Goal: Task Accomplishment & Management: Use online tool/utility

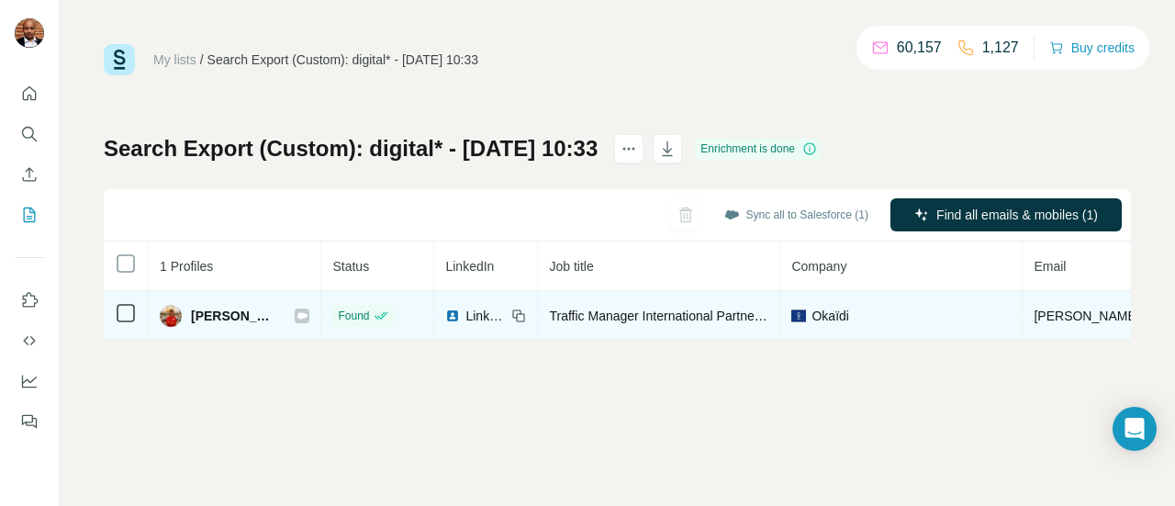
click at [298, 310] on icon at bounding box center [301, 315] width 11 height 15
click at [296, 311] on icon at bounding box center [301, 315] width 11 height 15
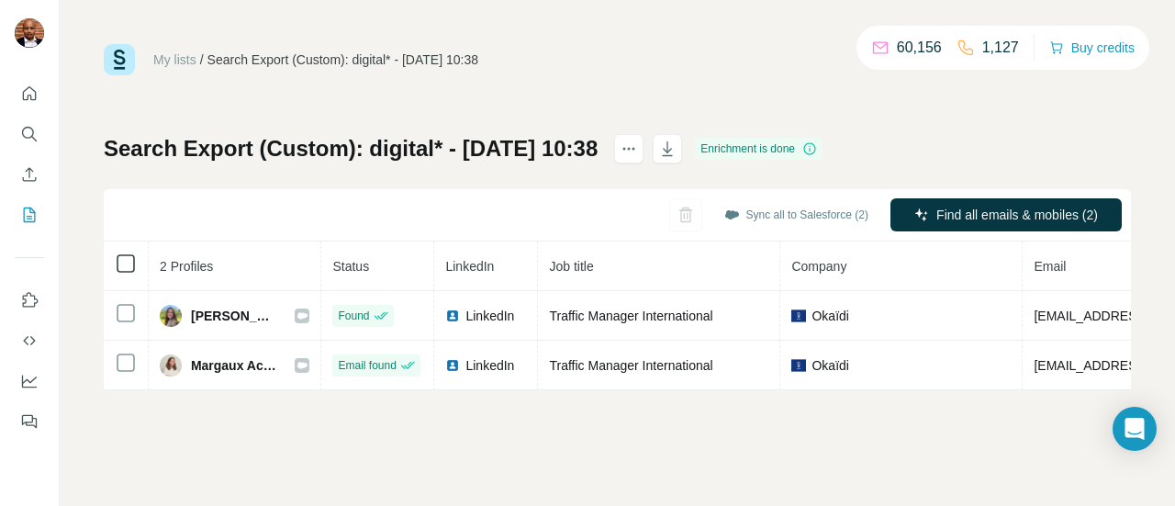
click at [125, 273] on table "2 Profiles Status LinkedIn Job title Company Email Mobile Company website Landl…" at bounding box center [929, 315] width 1651 height 149
click at [125, 273] on icon at bounding box center [126, 263] width 22 height 22
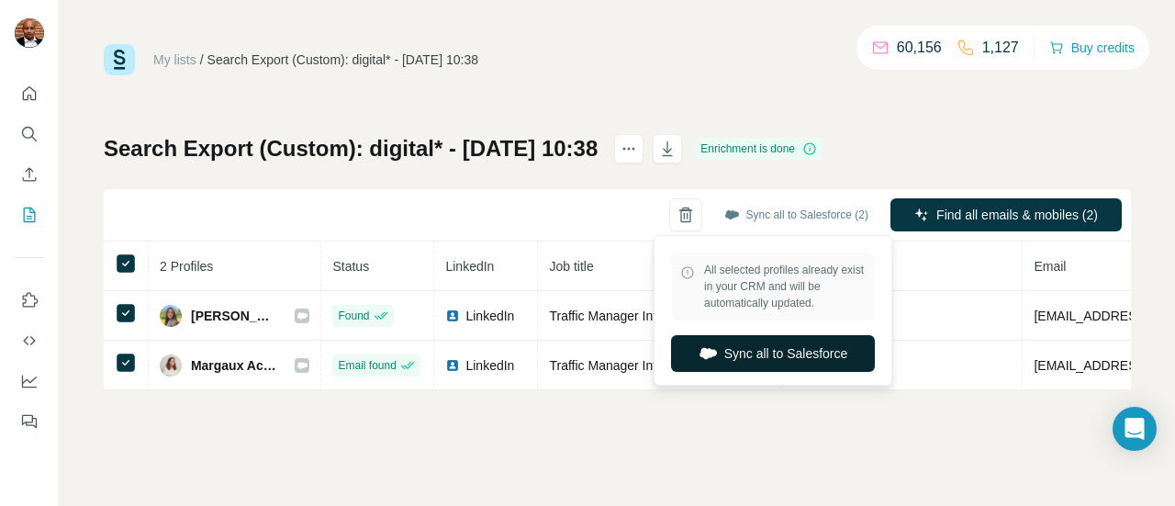
click at [777, 345] on button "Sync all to Salesforce" at bounding box center [773, 353] width 204 height 37
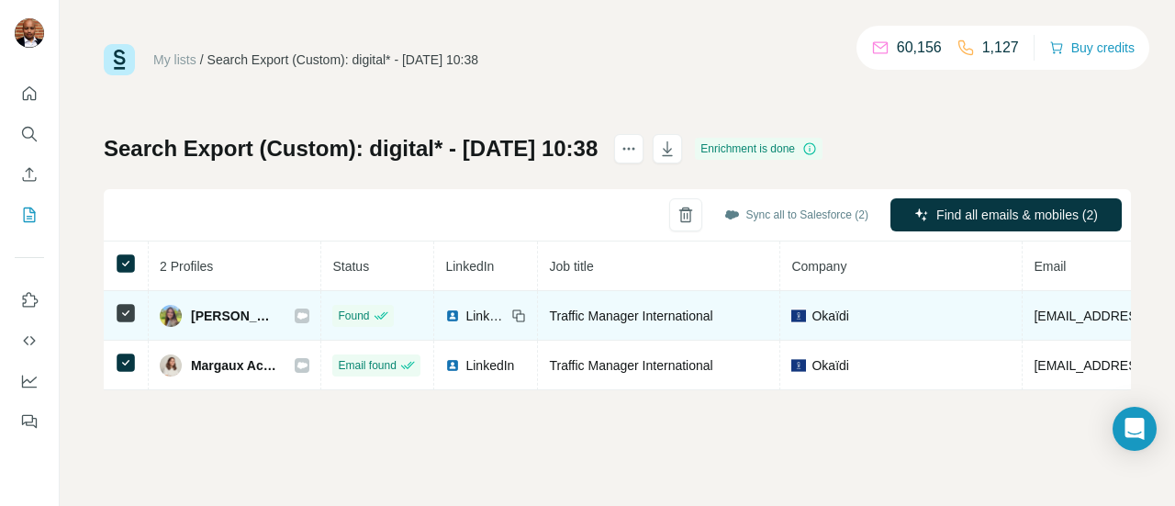
click at [297, 316] on icon at bounding box center [302, 315] width 10 height 6
click at [468, 319] on span "LinkedIn" at bounding box center [485, 316] width 40 height 18
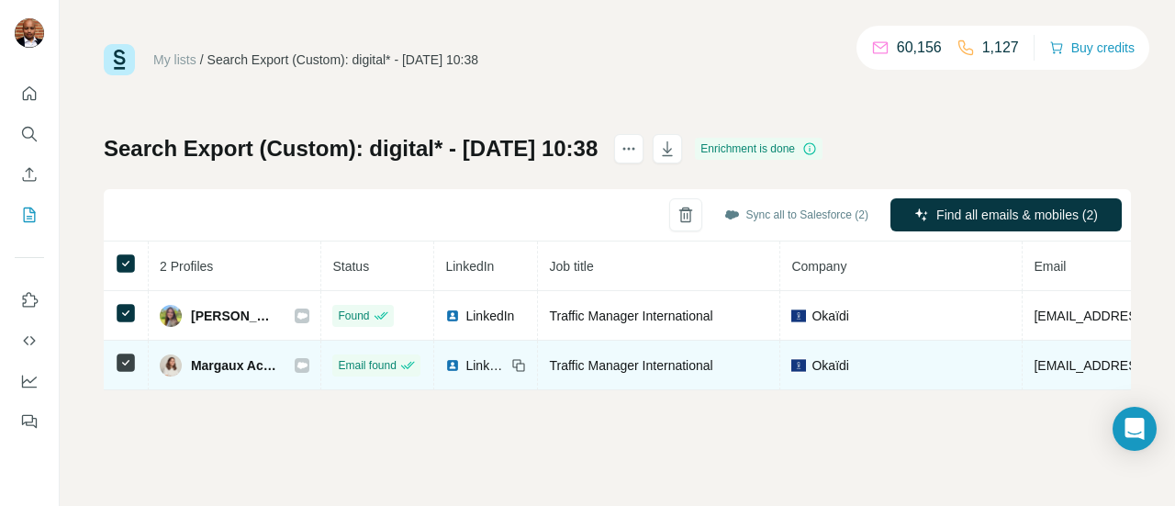
click at [486, 365] on span "LinkedIn" at bounding box center [485, 365] width 40 height 18
click at [297, 365] on icon at bounding box center [302, 365] width 10 height 6
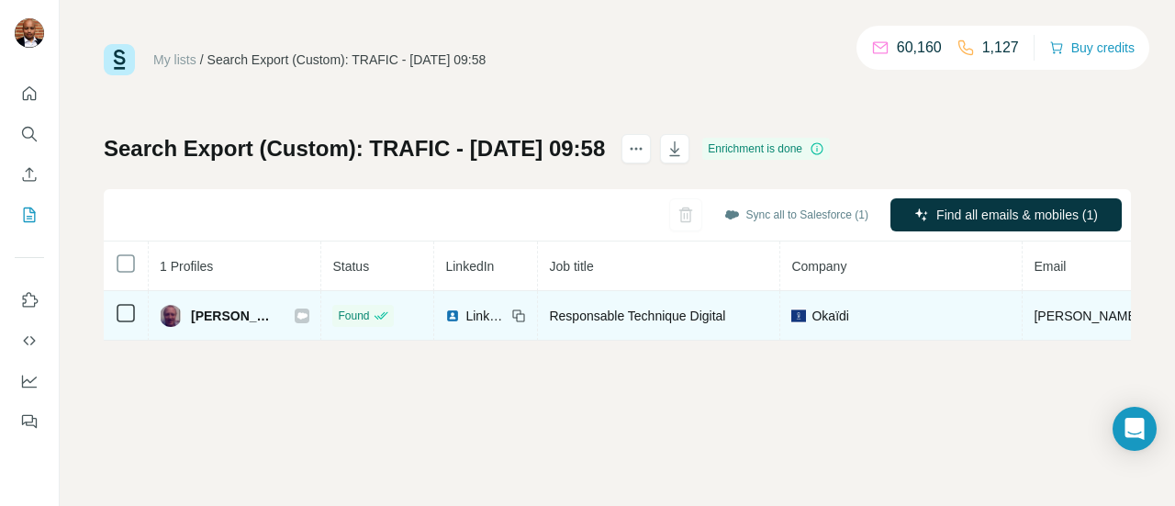
click at [296, 318] on icon at bounding box center [301, 315] width 11 height 15
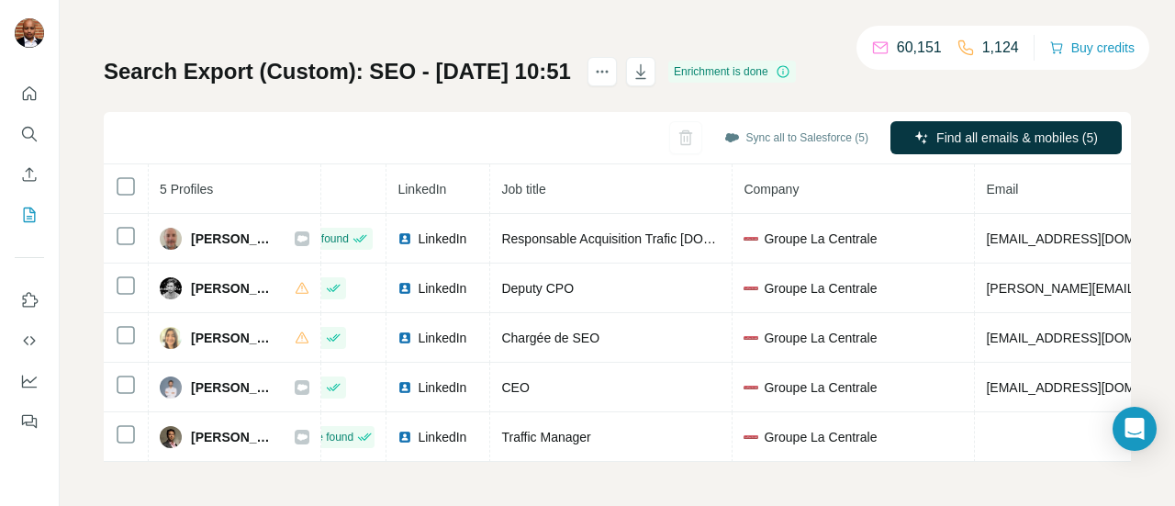
scroll to position [0, 44]
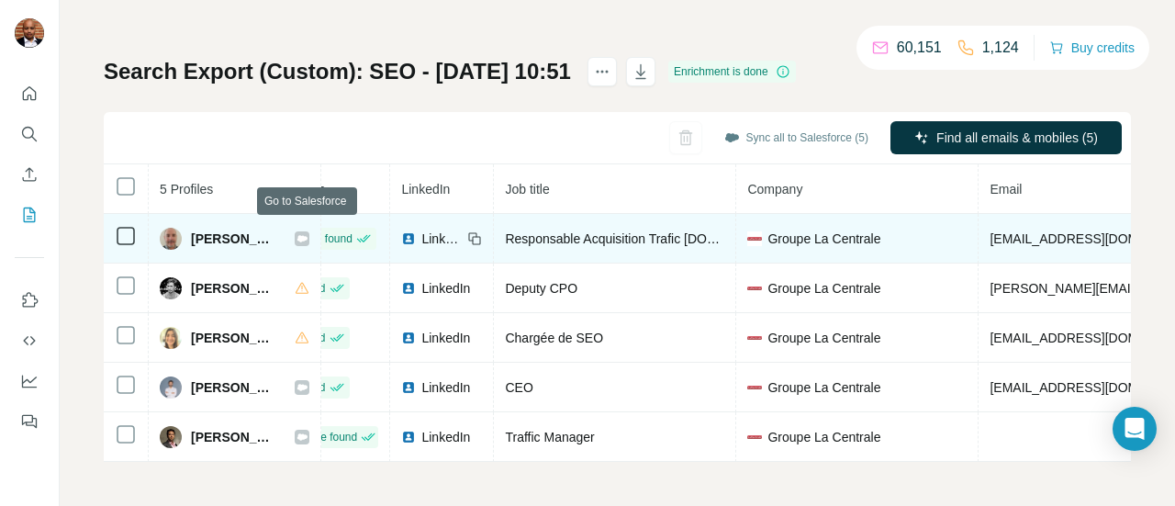
click at [307, 235] on icon at bounding box center [302, 238] width 10 height 6
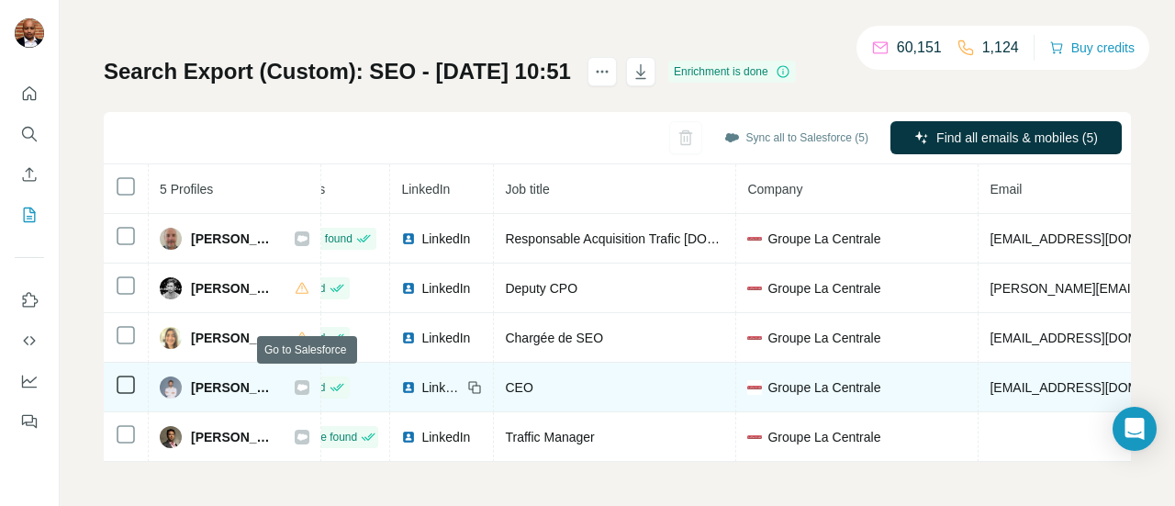
click at [307, 383] on icon at bounding box center [301, 387] width 11 height 15
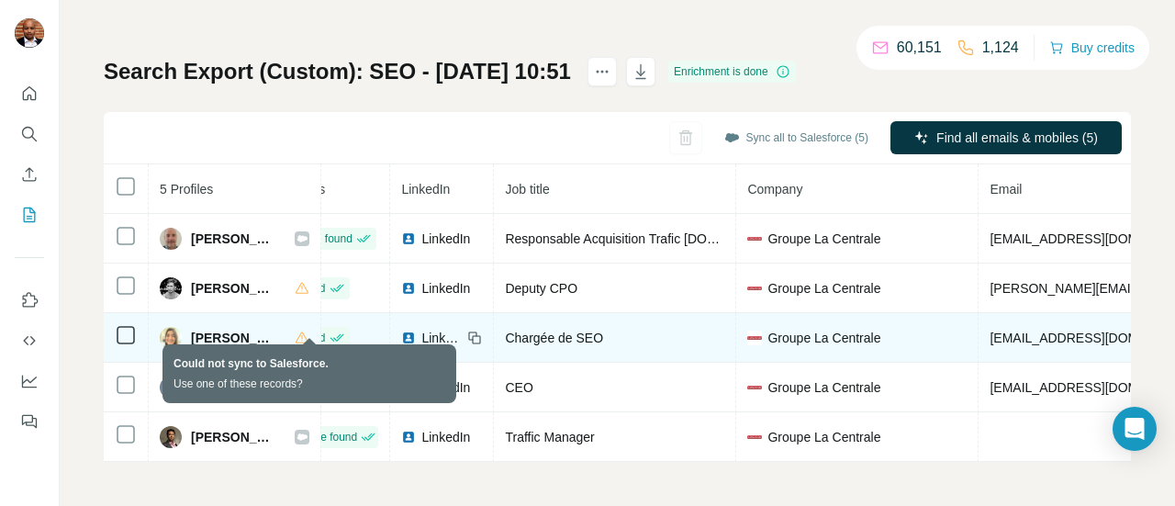
click at [307, 330] on icon at bounding box center [302, 337] width 15 height 15
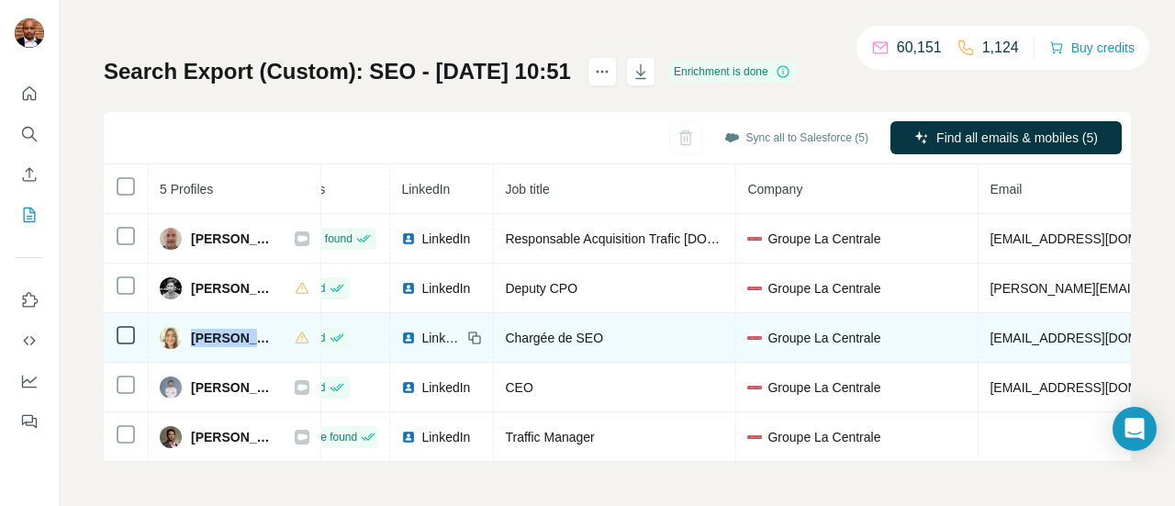
drag, startPoint x: 271, startPoint y: 326, endPoint x: 188, endPoint y: 320, distance: 82.8
click at [188, 327] on div "Léa NASSAR" at bounding box center [235, 338] width 150 height 22
copy span "Léa NASSAR"
drag, startPoint x: 617, startPoint y: 327, endPoint x: 508, endPoint y: 320, distance: 108.5
click at [508, 320] on td "Chargée de SEO" at bounding box center [615, 338] width 242 height 50
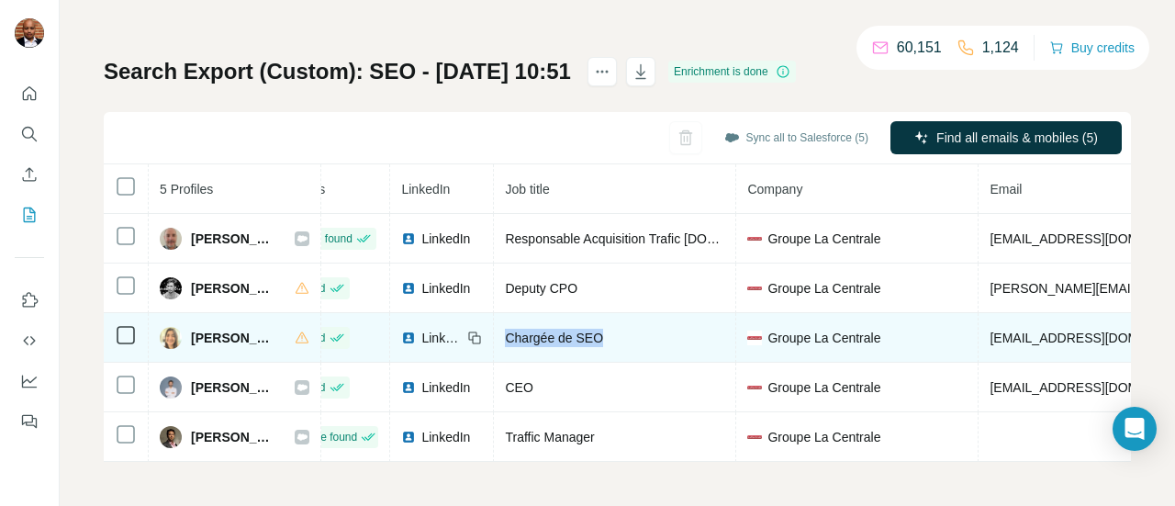
copy span "Chargée de SEO"
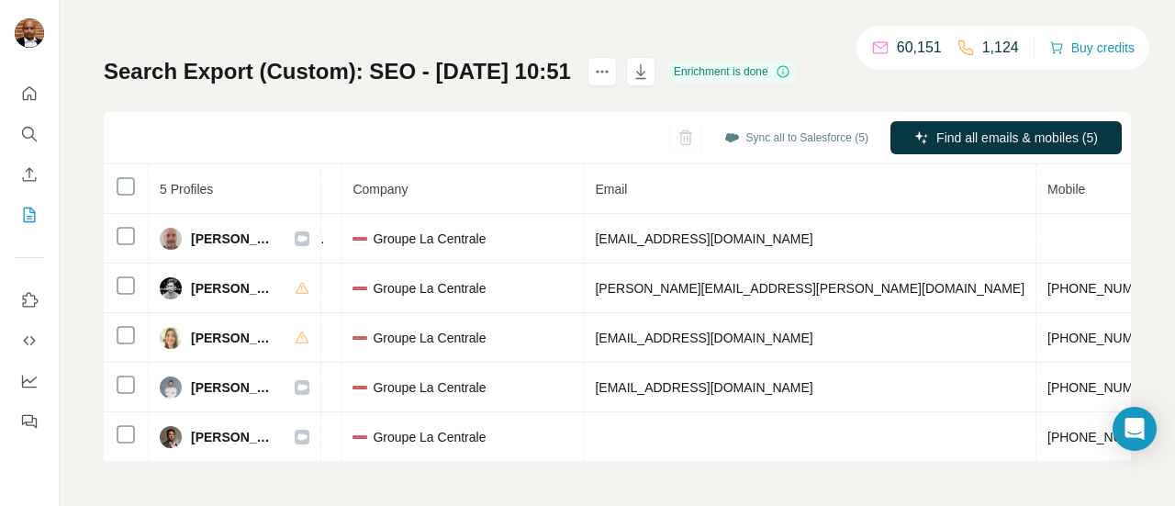
scroll to position [0, 532]
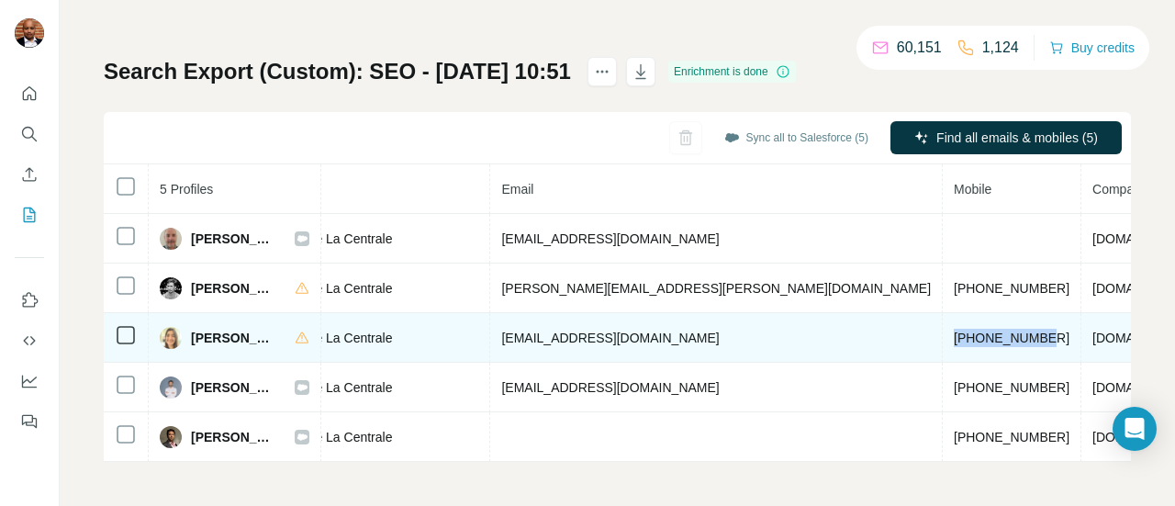
drag, startPoint x: 773, startPoint y: 326, endPoint x: 681, endPoint y: 331, distance: 91.9
click at [943, 331] on td "+33623137945" at bounding box center [1012, 338] width 139 height 50
copy span "+33623137945"
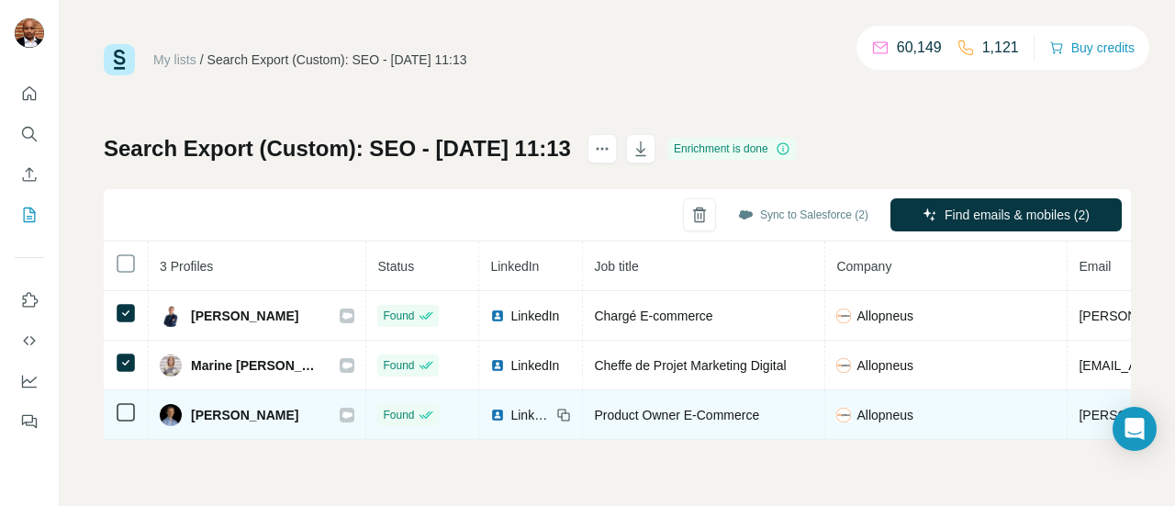
click at [134, 407] on icon at bounding box center [126, 412] width 22 height 22
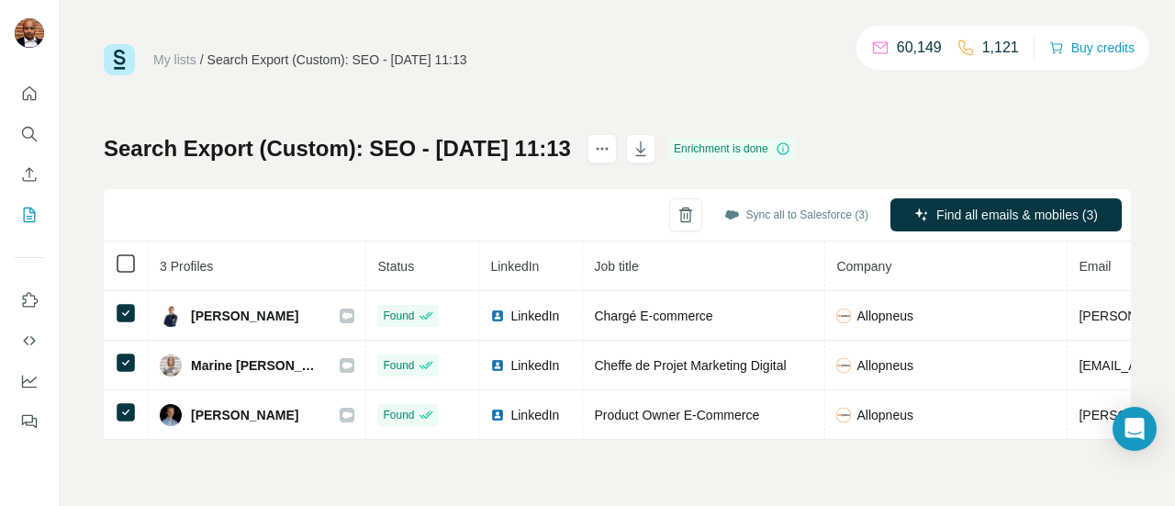
click at [119, 273] on icon at bounding box center [126, 263] width 22 height 22
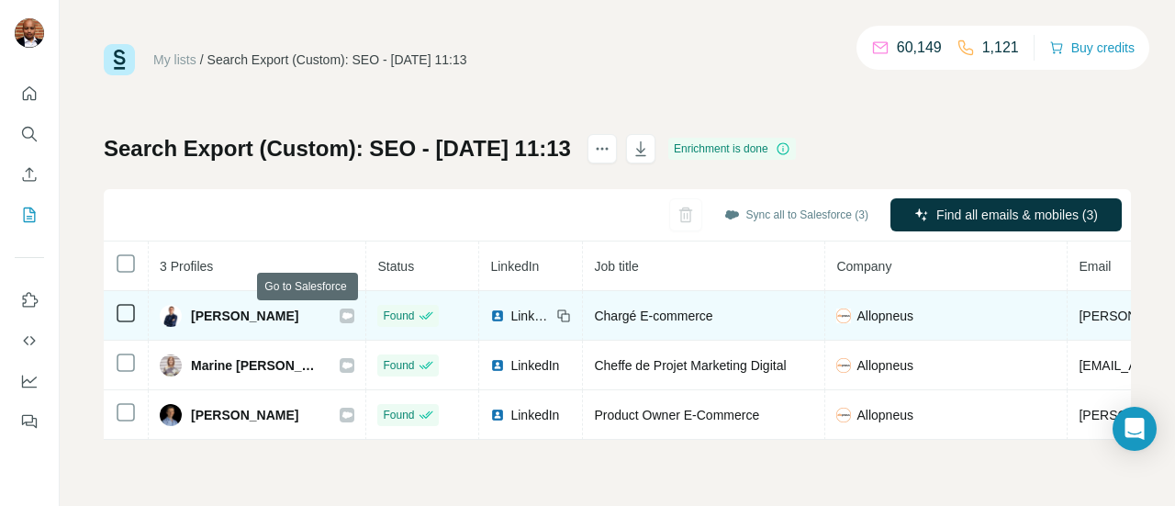
click at [341, 318] on icon at bounding box center [346, 315] width 11 height 15
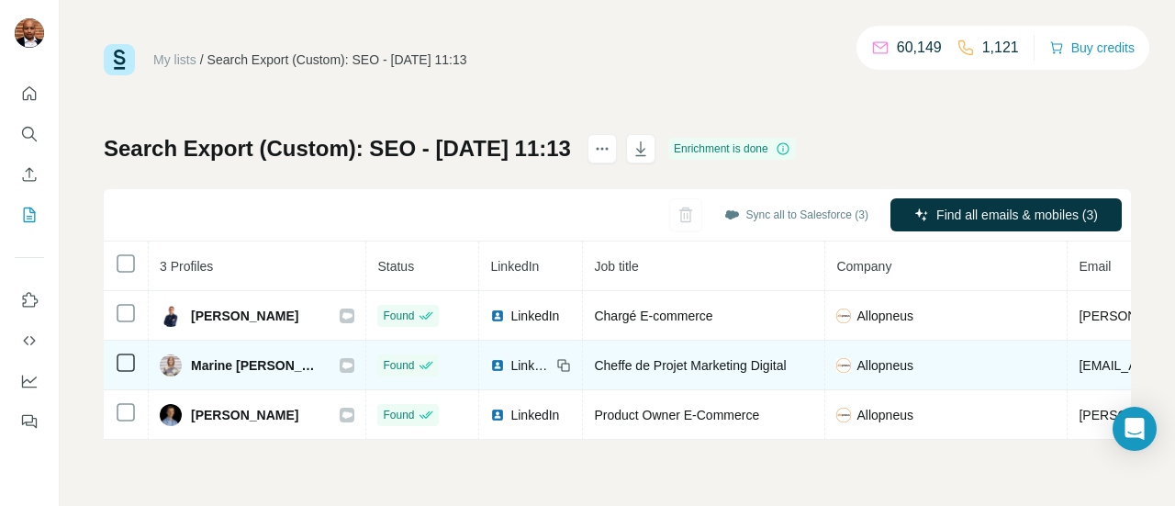
click at [342, 364] on icon at bounding box center [347, 365] width 10 height 6
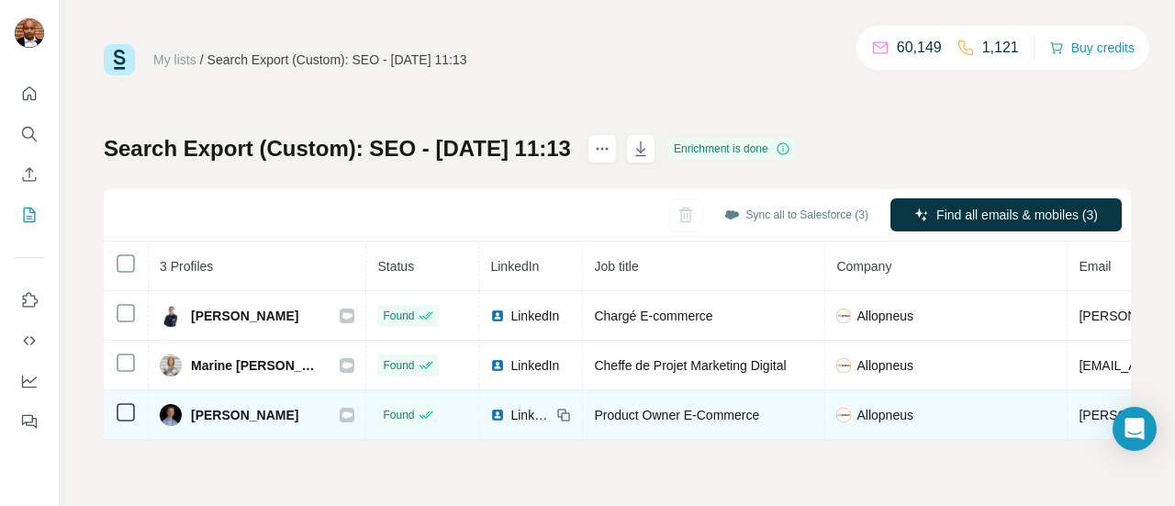
click at [342, 413] on icon at bounding box center [347, 414] width 10 height 6
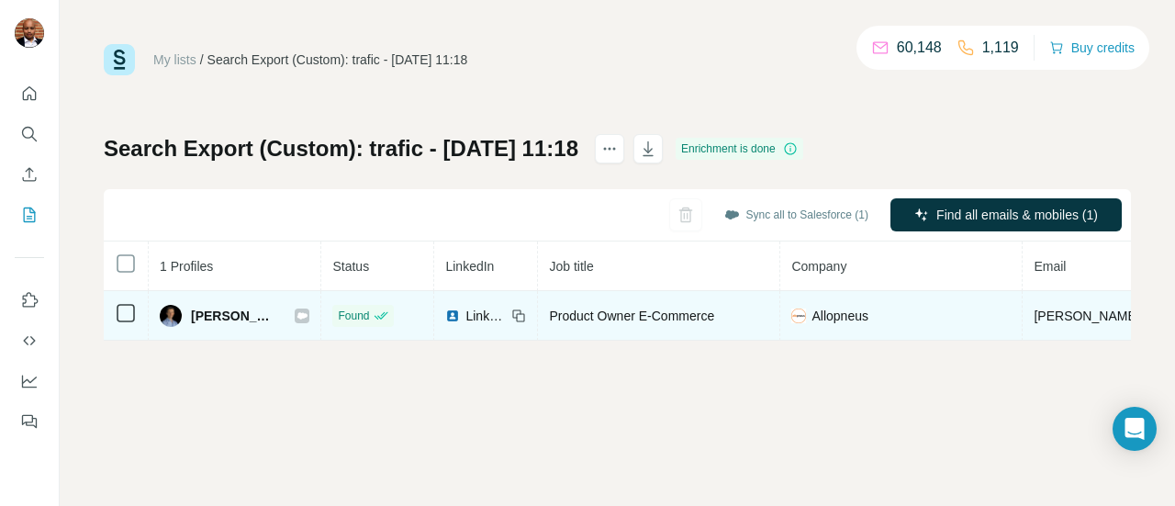
click at [297, 314] on icon at bounding box center [302, 315] width 10 height 6
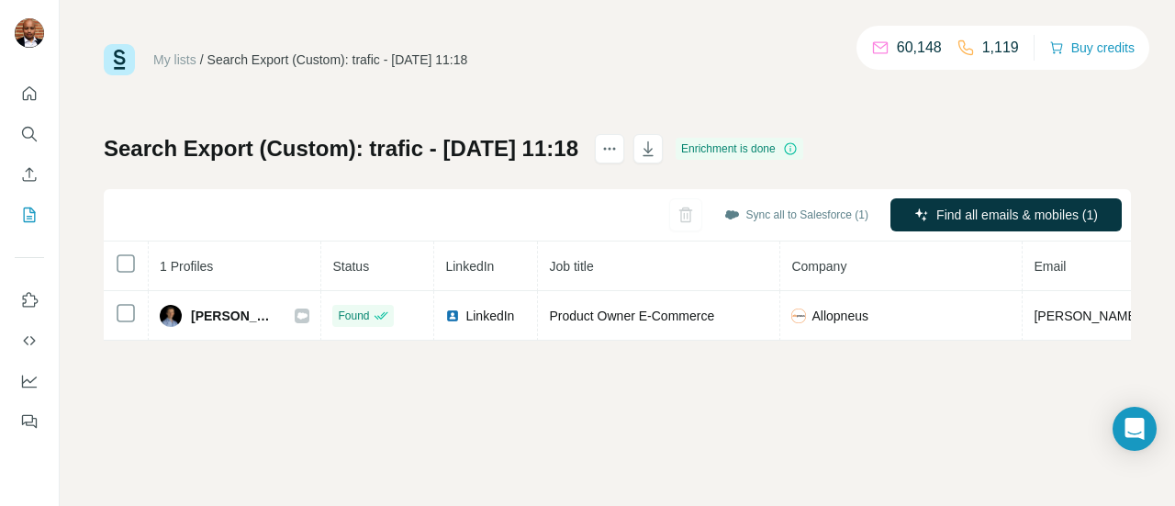
drag, startPoint x: 1091, startPoint y: 0, endPoint x: 707, endPoint y: 28, distance: 385.6
click at [707, 28] on div "My lists / Search Export (Custom): trafic - [DATE] 11:18 60,148 1,119 Buy credi…" at bounding box center [617, 253] width 1115 height 506
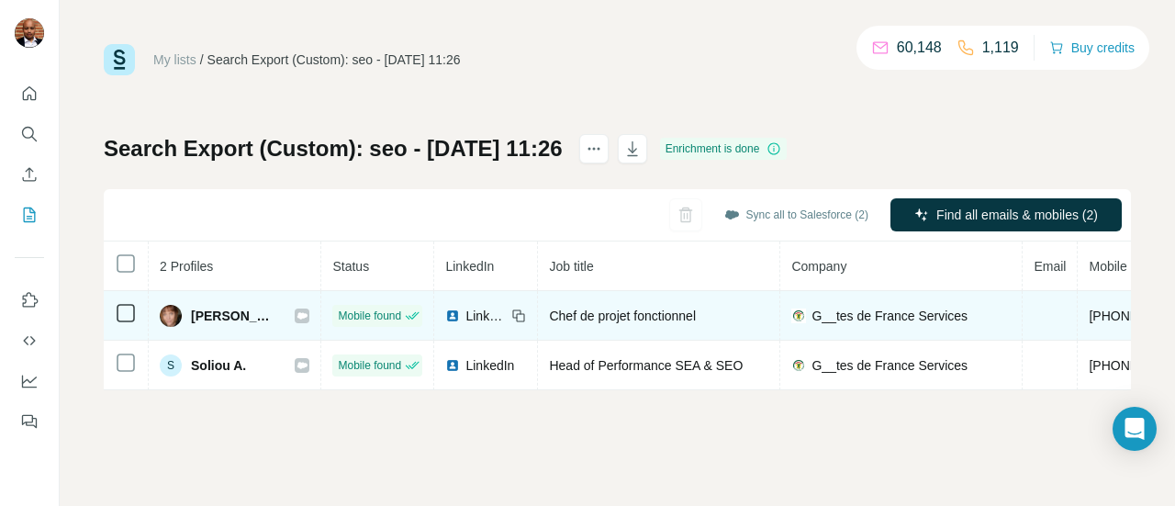
click at [465, 323] on span "LinkedIn" at bounding box center [485, 316] width 40 height 18
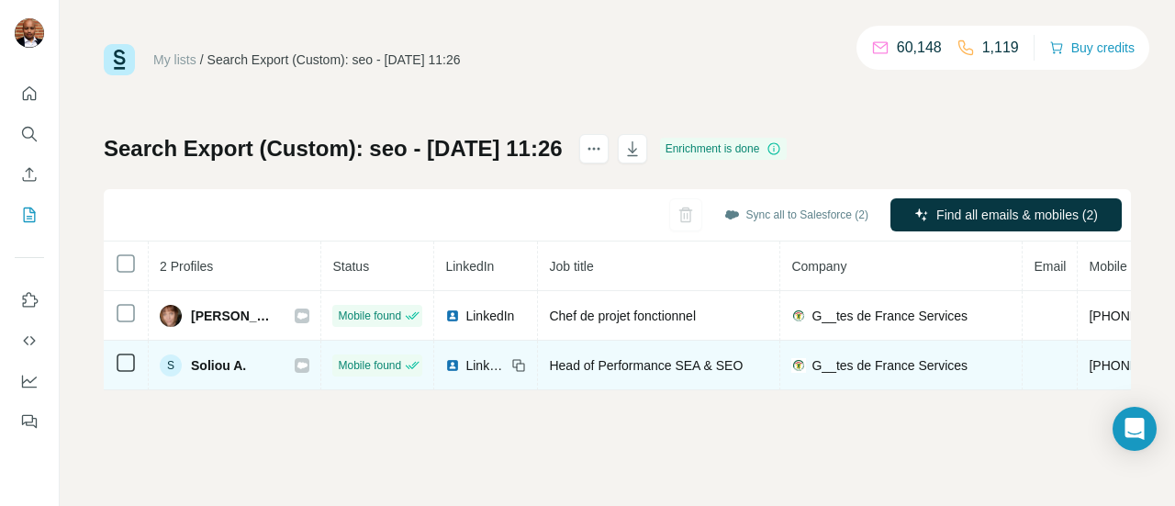
click at [503, 372] on div "LinkedIn" at bounding box center [485, 365] width 81 height 18
click at [469, 369] on span "LinkedIn" at bounding box center [485, 365] width 40 height 18
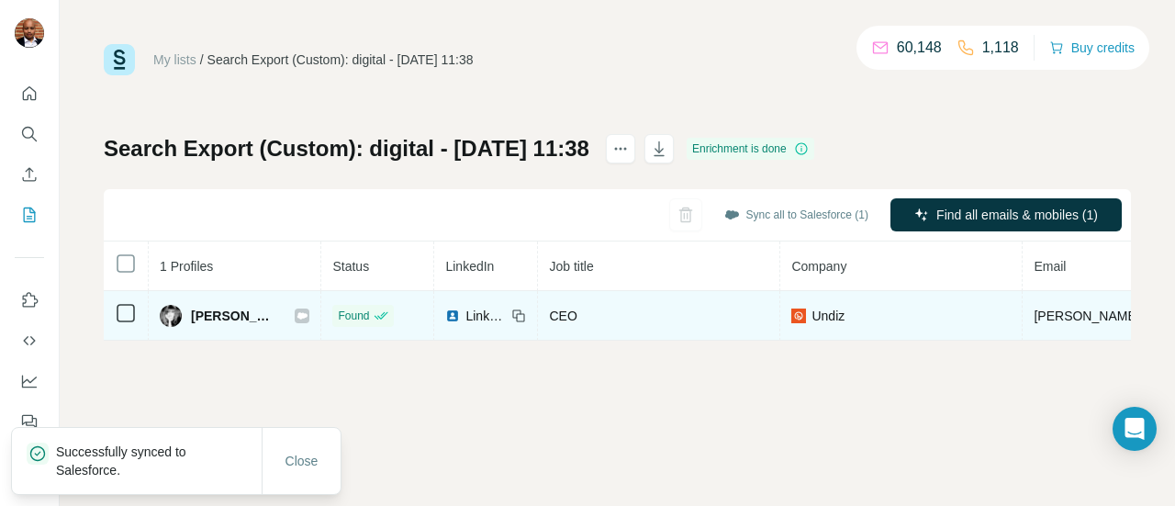
click at [300, 318] on icon at bounding box center [301, 315] width 11 height 15
